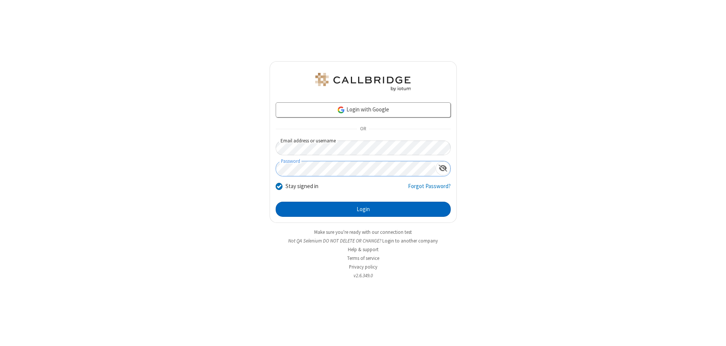
click at [363, 209] on button "Login" at bounding box center [363, 209] width 175 height 15
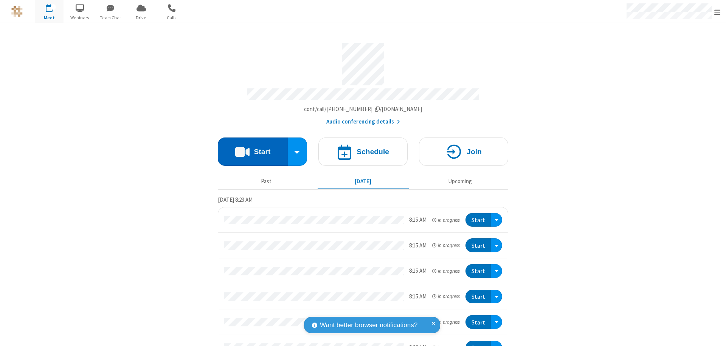
click at [249, 148] on button "Start" at bounding box center [253, 152] width 70 height 28
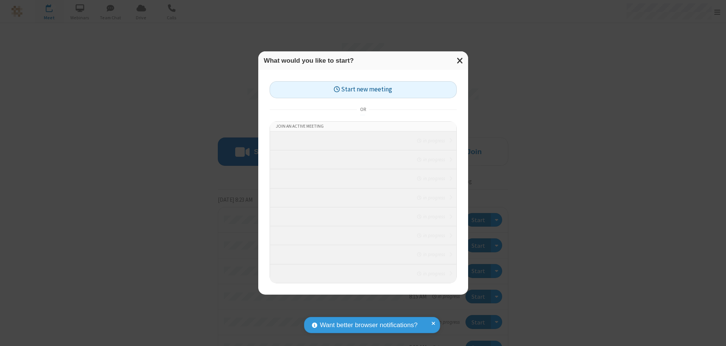
click at [363, 81] on button "Start new meeting" at bounding box center [362, 89] width 187 height 17
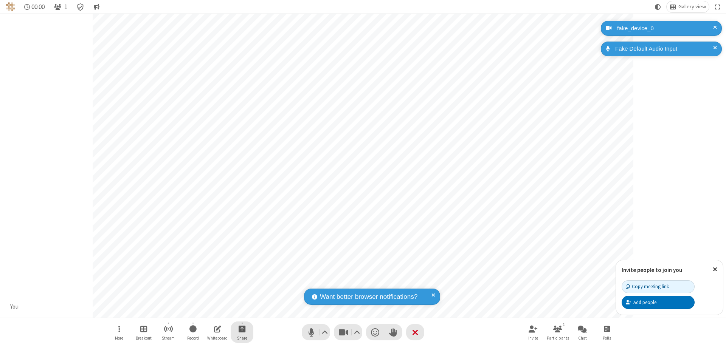
click at [242, 329] on span "Start sharing" at bounding box center [241, 328] width 7 height 9
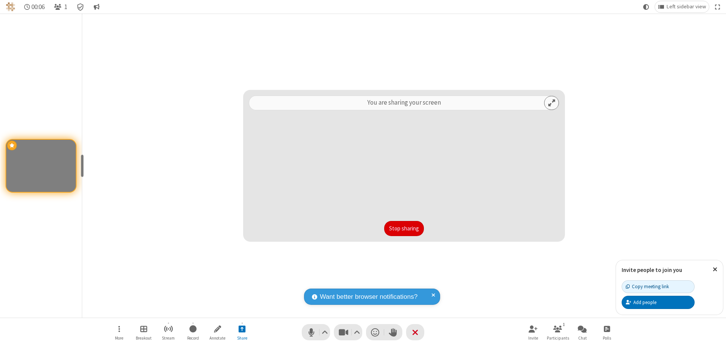
click at [404, 229] on button "Stop sharing" at bounding box center [404, 228] width 40 height 15
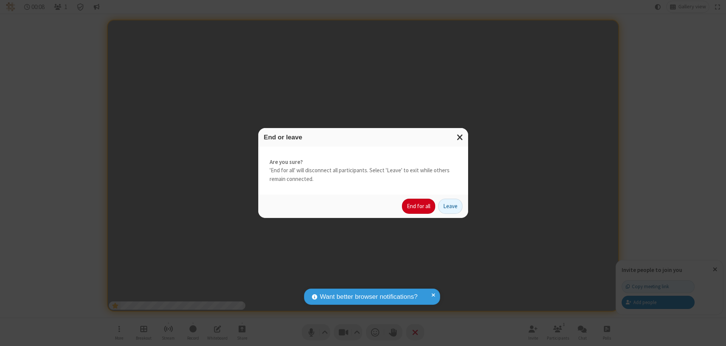
click at [419, 206] on button "End for all" at bounding box center [418, 206] width 33 height 15
